Goal: Transaction & Acquisition: Book appointment/travel/reservation

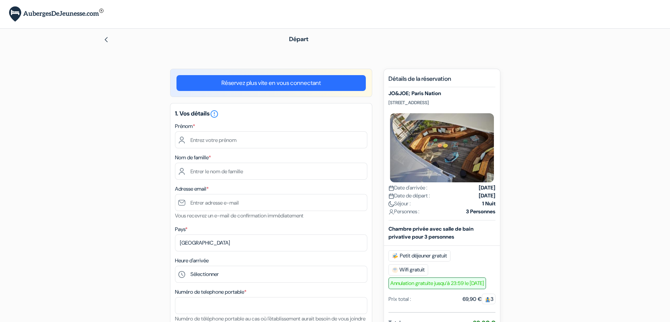
click at [307, 83] on link "Réservez plus vite en vous connectant" at bounding box center [270, 83] width 189 height 16
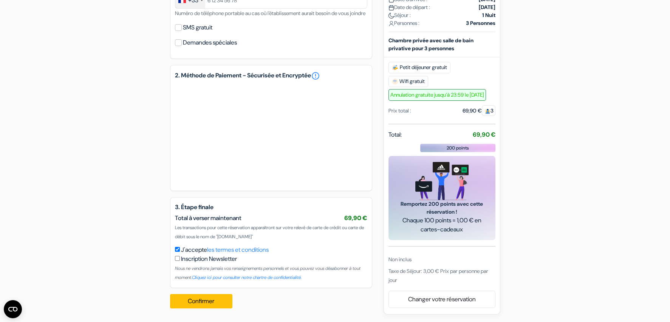
type input "charlotte"
type input "magnon"
type input "[EMAIL_ADDRESS][DOMAIN_NAME]"
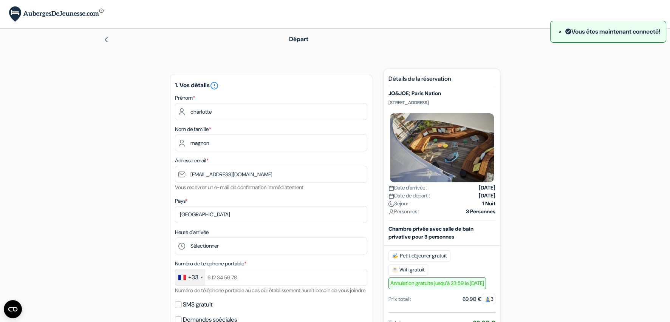
scroll to position [37, 0]
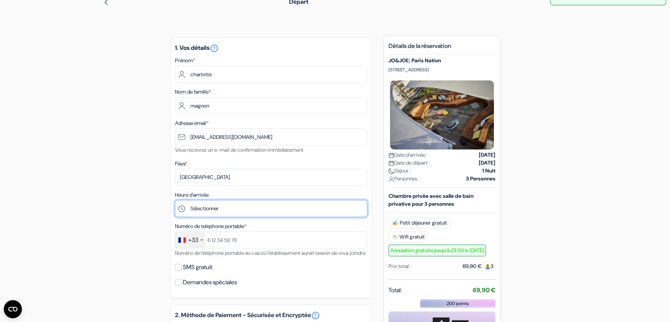
click at [239, 204] on select "Sélectionner 1:00 2:00 3:00 4:00 5:00 6:00 7:00 8:00 9:00 10:00 11:00 12:00 13:…" at bounding box center [271, 208] width 192 height 17
click at [175, 200] on select "Sélectionner 1:00 2:00 3:00 4:00 5:00 6:00 7:00 8:00 9:00 10:00 11:00 12:00 13:…" at bounding box center [271, 208] width 192 height 17
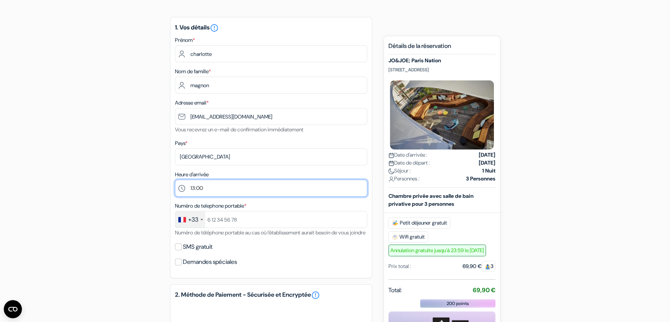
scroll to position [75, 0]
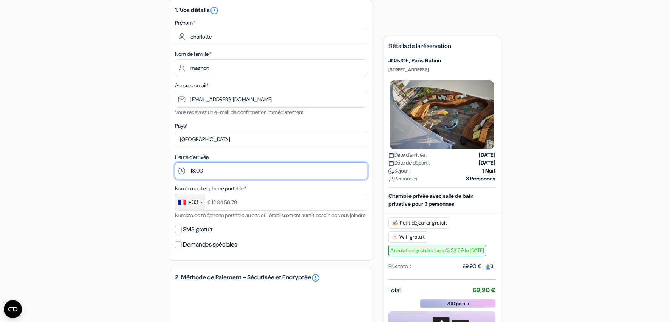
click at [201, 169] on select "Sélectionner 1:00 2:00 3:00 4:00 5:00 6:00 7:00 8:00 9:00 10:00 11:00 12:00 13:…" at bounding box center [271, 170] width 192 height 17
click at [147, 147] on div "add_box JO&JOE; Paris Nation 61 Rue de Buzenval, Paris, France JO&JOE; Paris Na…" at bounding box center [335, 255] width 499 height 523
click at [201, 165] on select "Sélectionner 1:00 2:00 3:00 4:00 5:00 6:00 7:00 8:00 9:00 10:00 11:00 12:00 13:…" at bounding box center [271, 170] width 192 height 17
select select "-1"
click at [175, 162] on select "Sélectionner 1:00 2:00 3:00 4:00 5:00 6:00 7:00 8:00 9:00 10:00 11:00 12:00 13:…" at bounding box center [271, 170] width 192 height 17
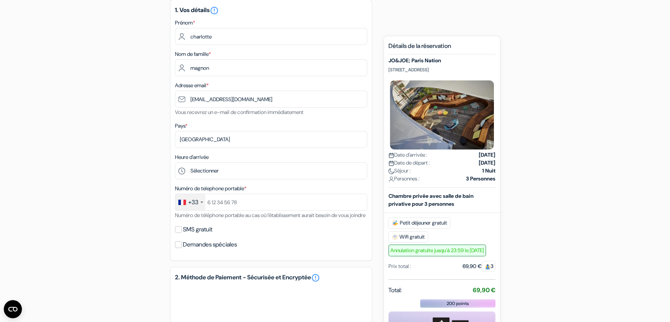
click at [117, 177] on div "add_box JO&JOE; Paris Nation 61 Rue de Buzenval, Paris, France JO&JOE; Paris Na…" at bounding box center [335, 255] width 499 height 523
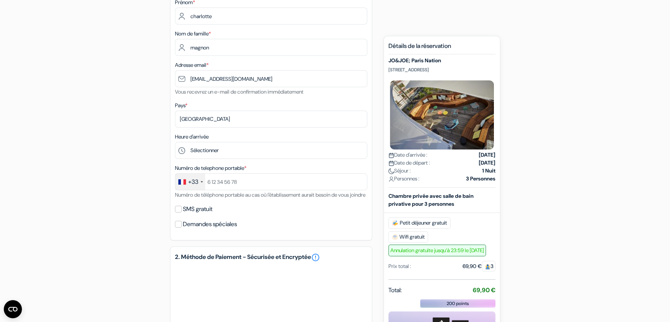
scroll to position [113, 0]
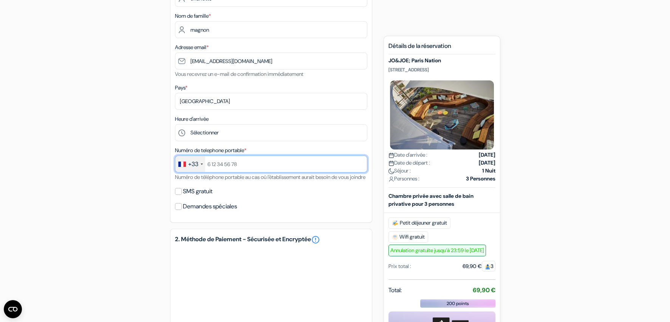
click at [225, 164] on input "text" at bounding box center [271, 164] width 192 height 17
click at [209, 164] on input "0681377416" at bounding box center [271, 164] width 192 height 17
type input "681377416"
click at [134, 201] on div "add_box JO&JOE; Paris Nation 61 Rue de Buzenval, Paris, France JO&JOE; Paris Na…" at bounding box center [335, 216] width 499 height 523
click at [195, 197] on label "SMS gratuit" at bounding box center [197, 191] width 29 height 11
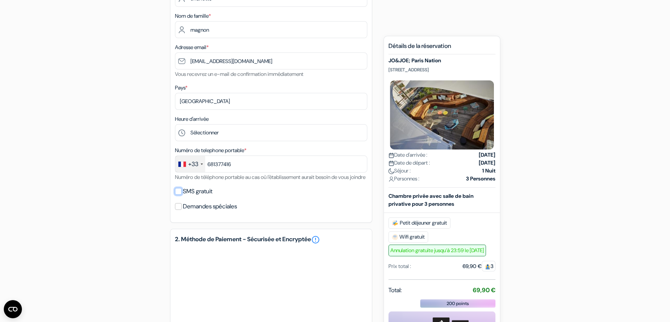
click at [182, 195] on input "SMS gratuit" at bounding box center [178, 191] width 7 height 7
checkbox input "true"
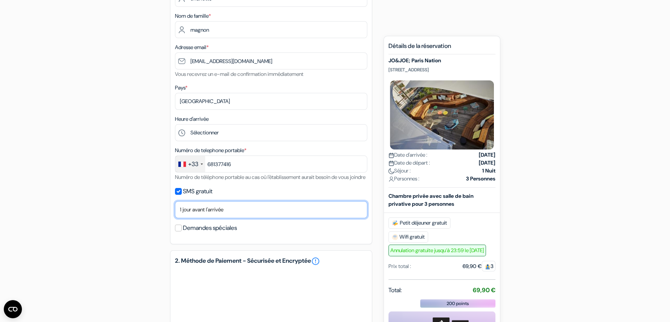
click at [206, 218] on select "Non merci Maintenant Le jour de votre arrivée 1 jour avant l'arrivée 2 jours av…" at bounding box center [271, 209] width 192 height 17
click at [207, 218] on select "Non merci Maintenant Le jour de votre arrivée 1 jour avant l'arrivée 2 jours av…" at bounding box center [271, 209] width 192 height 17
click at [179, 232] on input "Demandes spéciales" at bounding box center [178, 228] width 7 height 7
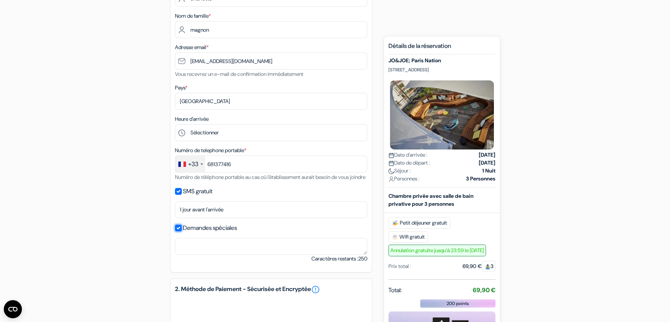
click at [179, 232] on input "Demandes spéciales" at bounding box center [178, 228] width 7 height 7
checkbox input "false"
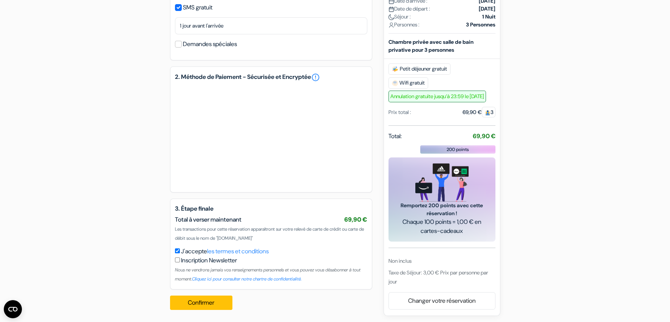
scroll to position [307, 0]
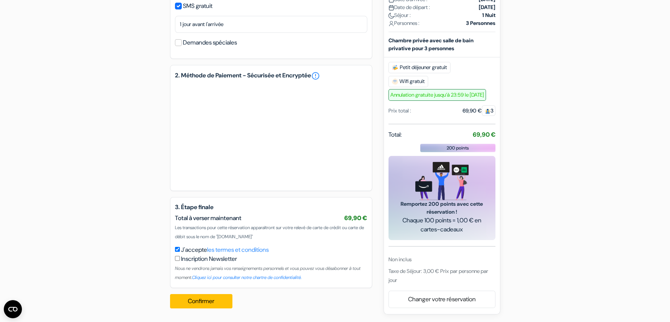
click at [184, 260] on label "Inscription Newsletter" at bounding box center [209, 259] width 56 height 9
click at [180, 252] on input "J'accepte les termes et conditions" at bounding box center [177, 249] width 5 height 5
click at [176, 253] on div "J'accepte les termes et conditions Inscription Newsletter Nous ne vendrons jama…" at bounding box center [271, 264] width 192 height 36
click at [176, 247] on input "J'accepte les termes et conditions" at bounding box center [177, 249] width 5 height 5
checkbox input "true"
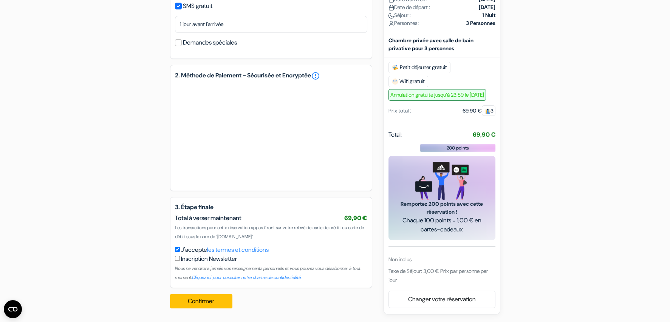
click at [175, 258] on input "checkbox" at bounding box center [177, 258] width 5 height 5
checkbox input "true"
click at [214, 300] on button "Confirmer Loading..." at bounding box center [201, 301] width 63 height 14
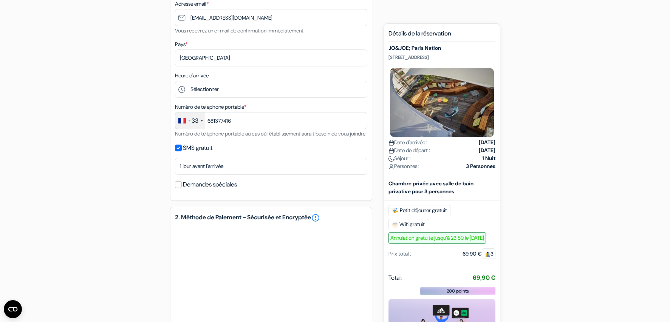
scroll to position [0, 0]
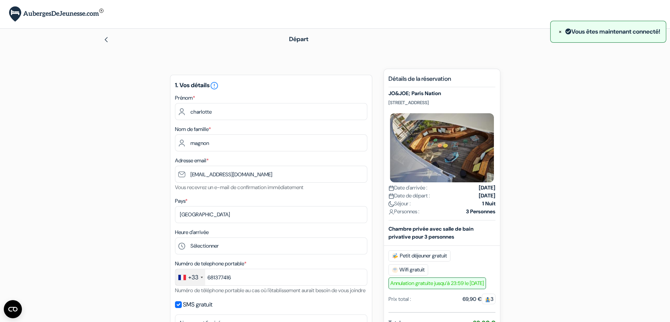
click at [558, 31] on span "×" at bounding box center [559, 32] width 3 height 8
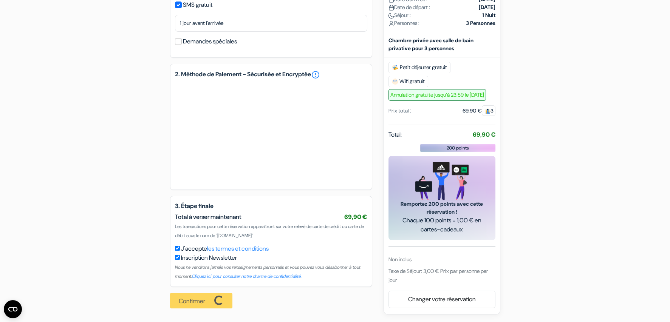
scroll to position [308, 0]
